Goal: Task Accomplishment & Management: Manage account settings

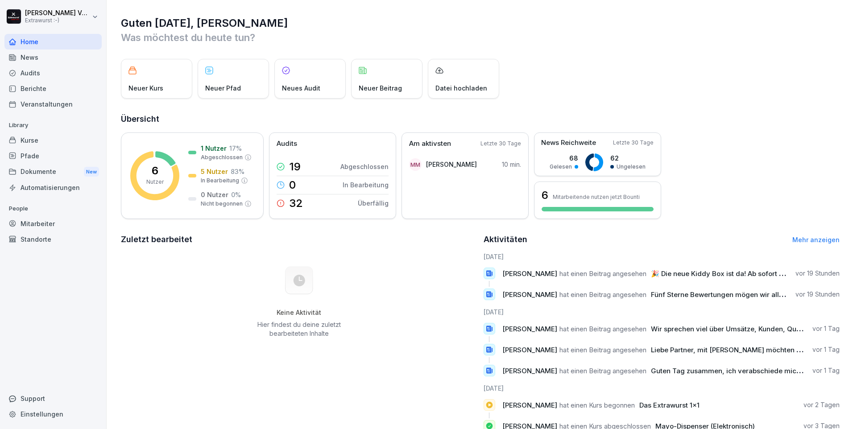
click at [49, 224] on div "Mitarbeiter" at bounding box center [52, 224] width 97 height 16
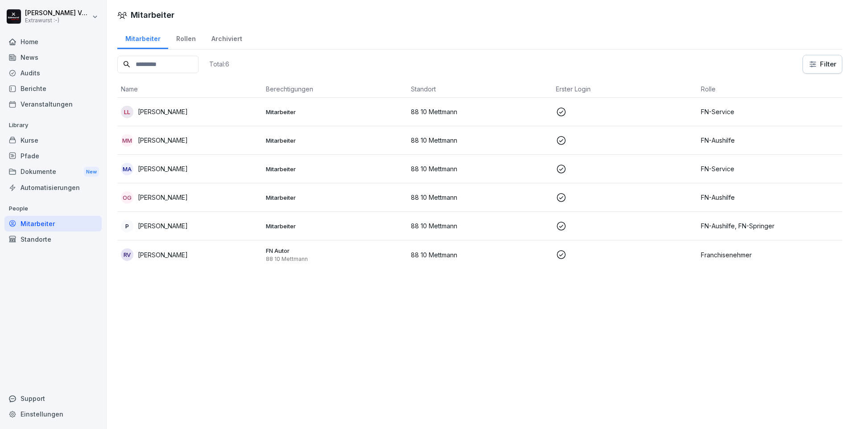
click at [161, 225] on p "[PERSON_NAME]" at bounding box center [163, 225] width 50 height 9
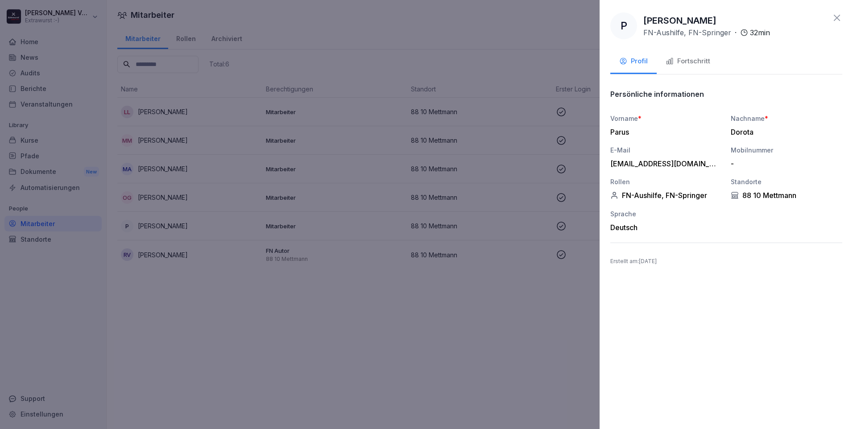
click at [688, 60] on div "Fortschritt" at bounding box center [688, 61] width 45 height 10
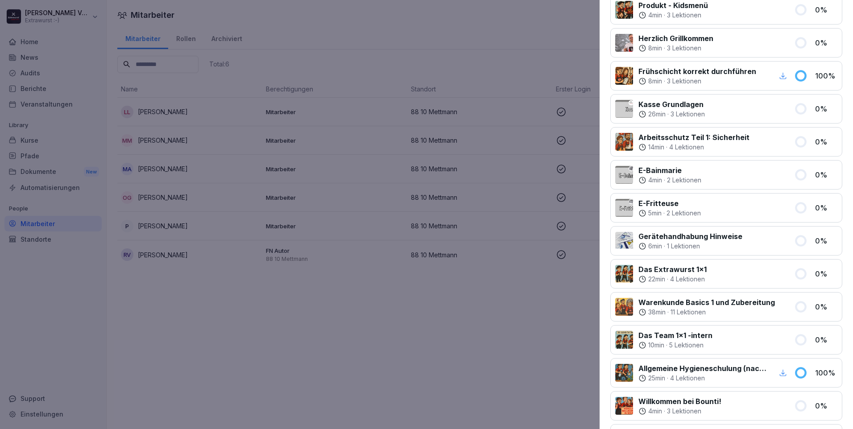
scroll to position [362, 0]
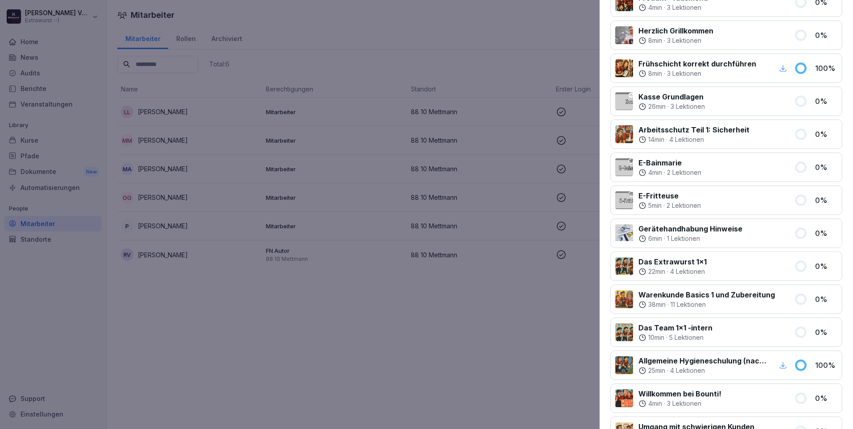
click at [779, 364] on icon "button" at bounding box center [783, 365] width 8 height 8
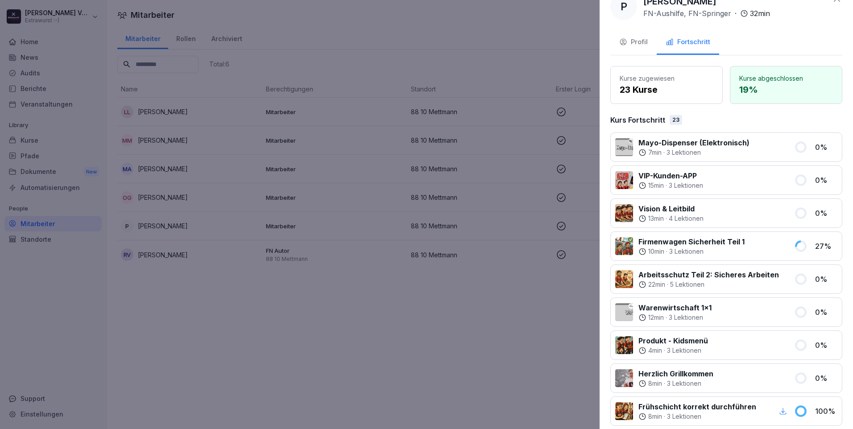
scroll to position [0, 0]
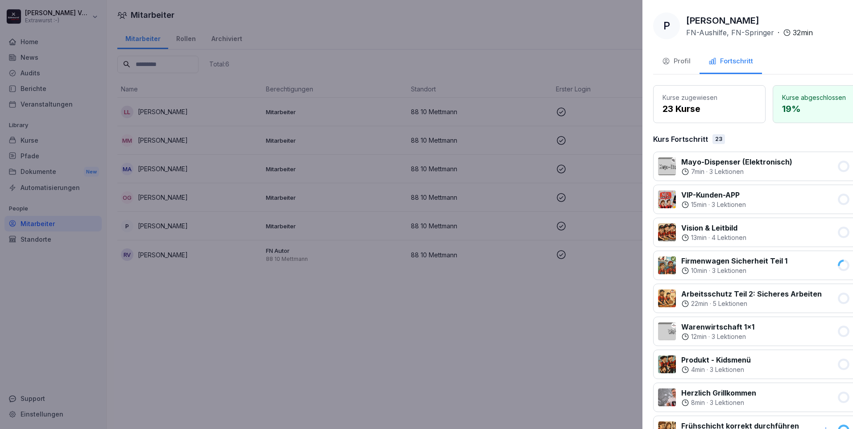
click at [383, 62] on div at bounding box center [426, 214] width 853 height 429
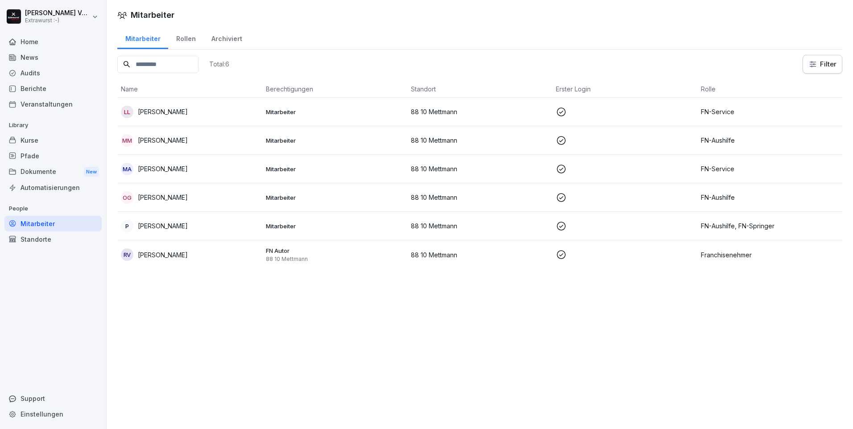
click at [160, 141] on p "[PERSON_NAME]" at bounding box center [163, 140] width 50 height 9
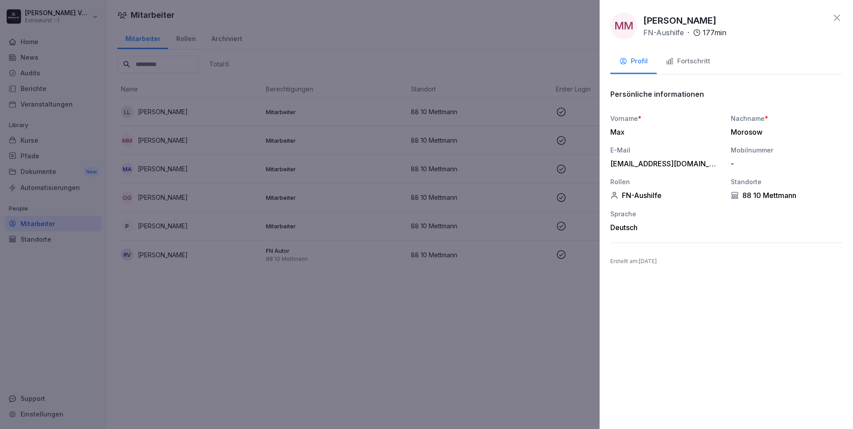
click at [697, 59] on div "Fortschritt" at bounding box center [688, 61] width 45 height 10
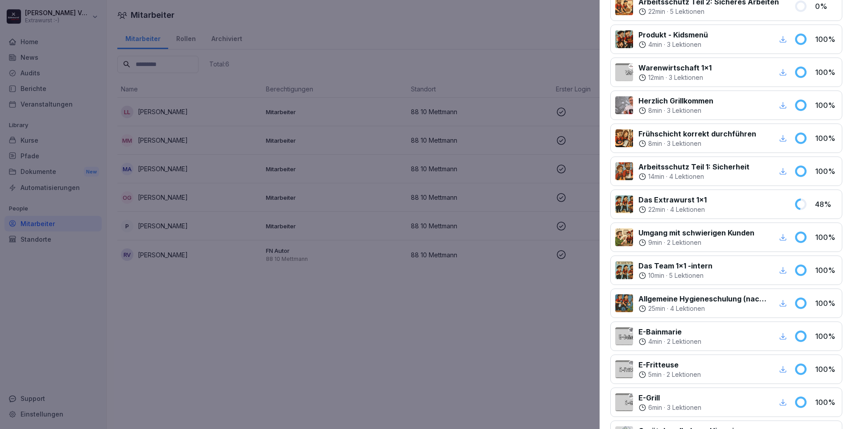
scroll to position [262, 0]
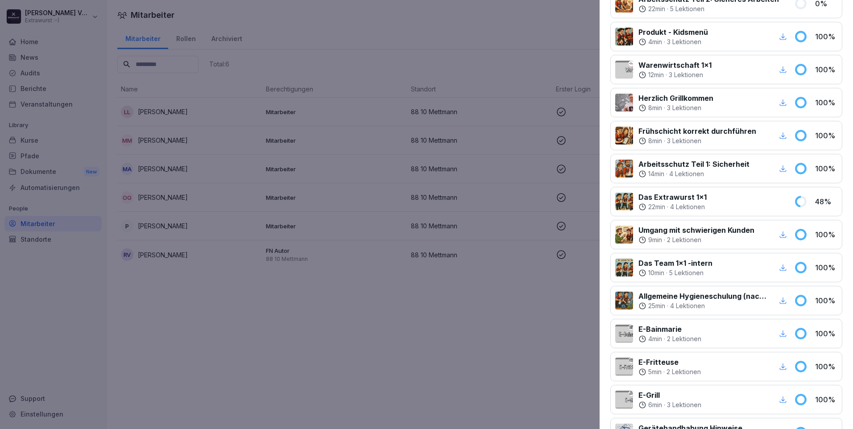
click at [779, 303] on icon "button" at bounding box center [783, 301] width 8 height 8
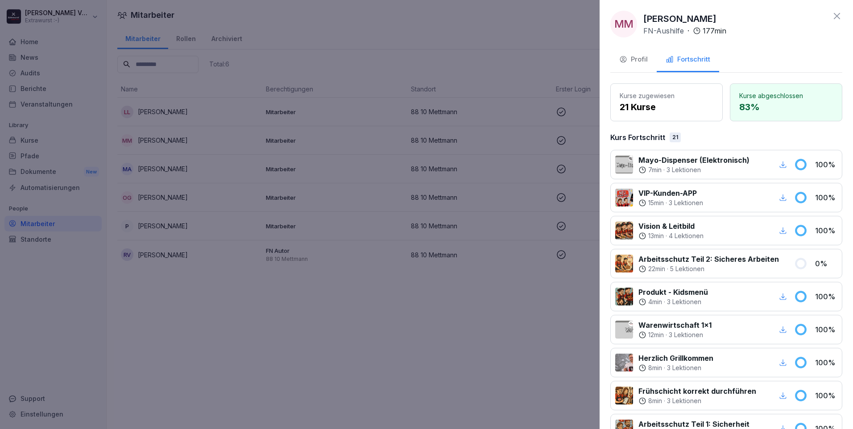
scroll to position [0, 0]
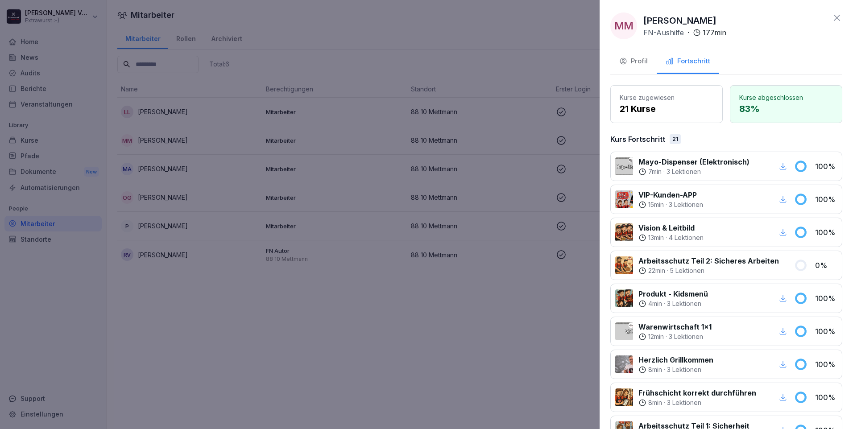
click at [731, 263] on p "Arbeitsschutz Teil 2: Sicheres Arbeiten" at bounding box center [708, 261] width 141 height 11
click at [667, 262] on p "Arbeitsschutz Teil 2: Sicheres Arbeiten" at bounding box center [708, 261] width 141 height 11
click at [627, 271] on div at bounding box center [624, 265] width 18 height 18
click at [625, 270] on div at bounding box center [624, 265] width 18 height 18
click at [644, 62] on div "Profil" at bounding box center [633, 61] width 29 height 10
